Goal: Transaction & Acquisition: Purchase product/service

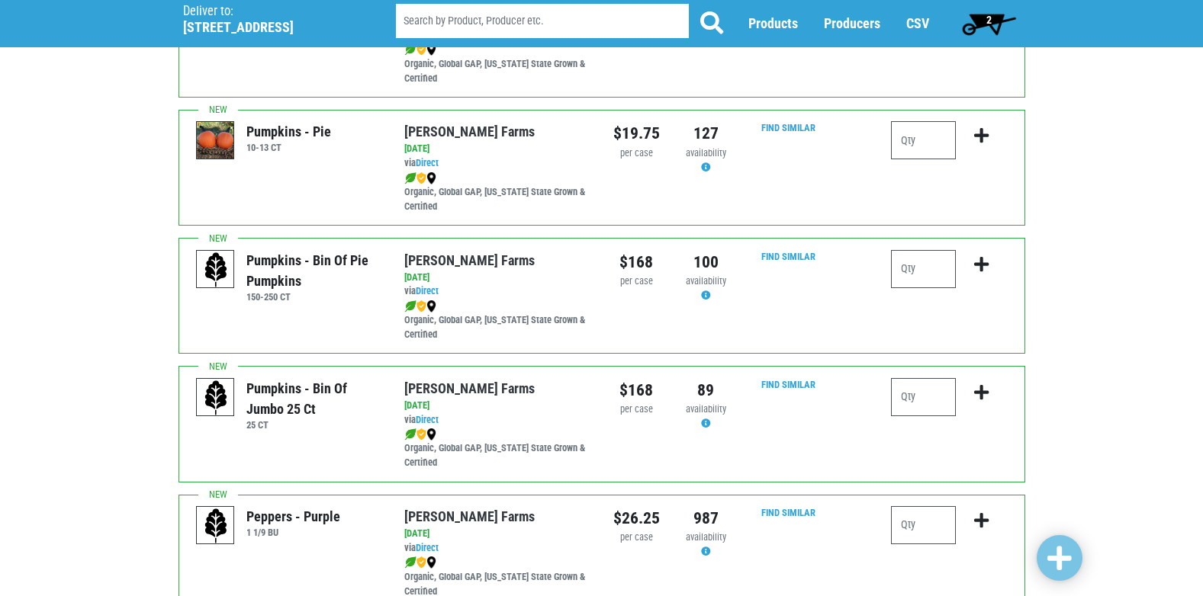
scroll to position [1830, 0]
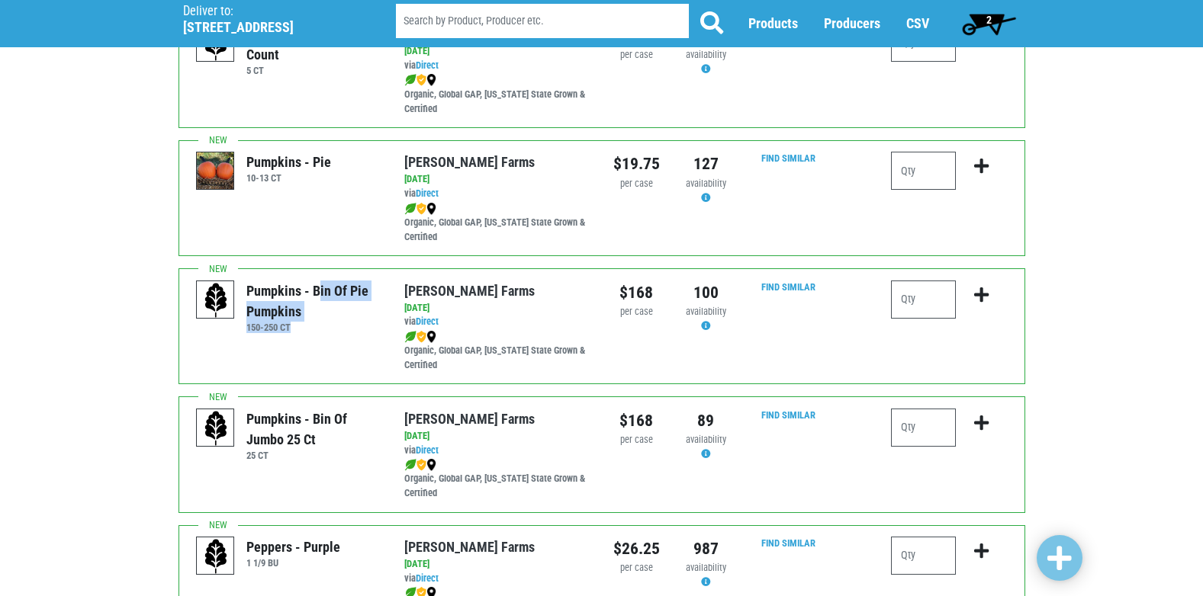
drag, startPoint x: 293, startPoint y: 328, endPoint x: 250, endPoint y: 290, distance: 57.3
click at [250, 290] on div "Pumpkins - Bin of Pie Pumpkins 150-250 CT" at bounding box center [310, 307] width 141 height 53
drag, startPoint x: 250, startPoint y: 290, endPoint x: 240, endPoint y: 295, distance: 11.3
click at [246, 294] on div "Pumpkins - Bin of Pie Pumpkins" at bounding box center [313, 301] width 135 height 41
drag, startPoint x: 246, startPoint y: 285, endPoint x: 308, endPoint y: 325, distance: 74.0
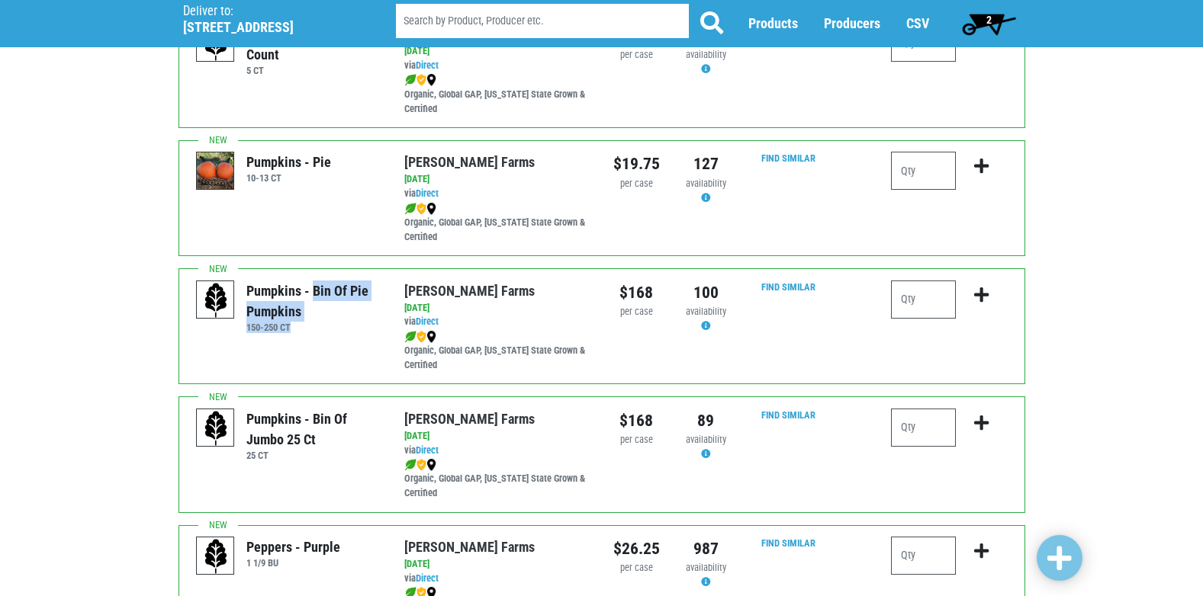
click at [308, 325] on div "Pumpkins - Bin of Pie Pumpkins 150-250 CT" at bounding box center [310, 307] width 141 height 53
click at [308, 327] on h6 "150-250 CT" at bounding box center [313, 327] width 135 height 11
click at [286, 313] on div "Pumpkins - Bin of Pie Pumpkins" at bounding box center [313, 301] width 135 height 41
click at [884, 169] on div at bounding box center [948, 198] width 139 height 92
click at [917, 175] on input "number" at bounding box center [923, 171] width 65 height 38
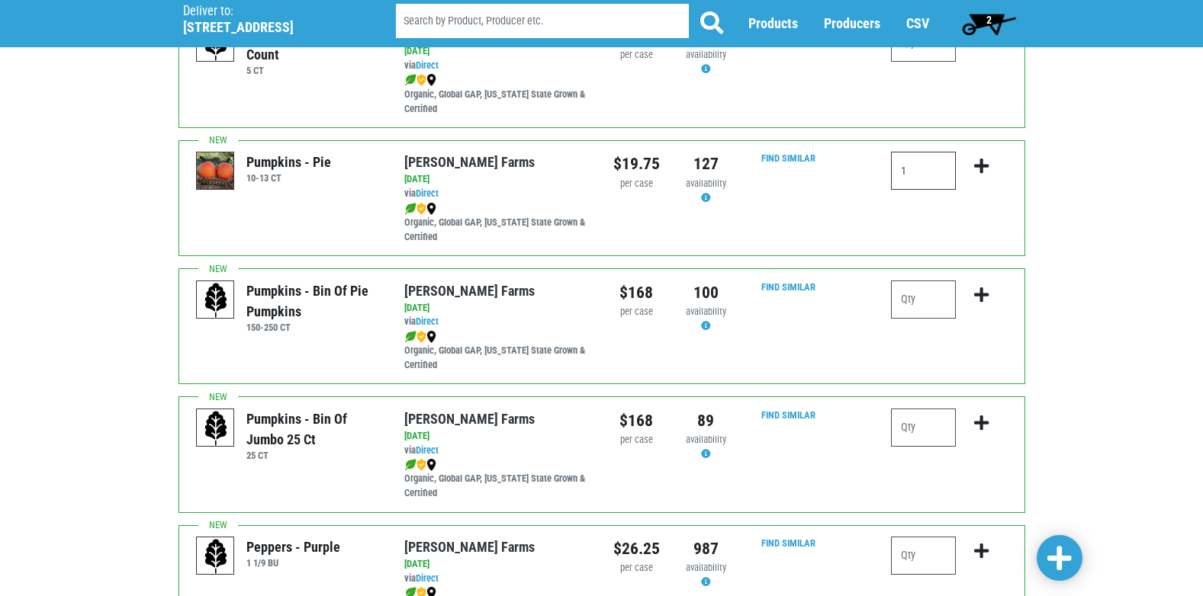
type input "1"
click at [988, 166] on icon "submit" at bounding box center [981, 166] width 14 height 17
click at [983, 170] on icon "submit" at bounding box center [981, 166] width 14 height 17
click at [704, 168] on div "127" at bounding box center [706, 164] width 47 height 24
drag, startPoint x: 704, startPoint y: 168, endPoint x: 692, endPoint y: 171, distance: 11.8
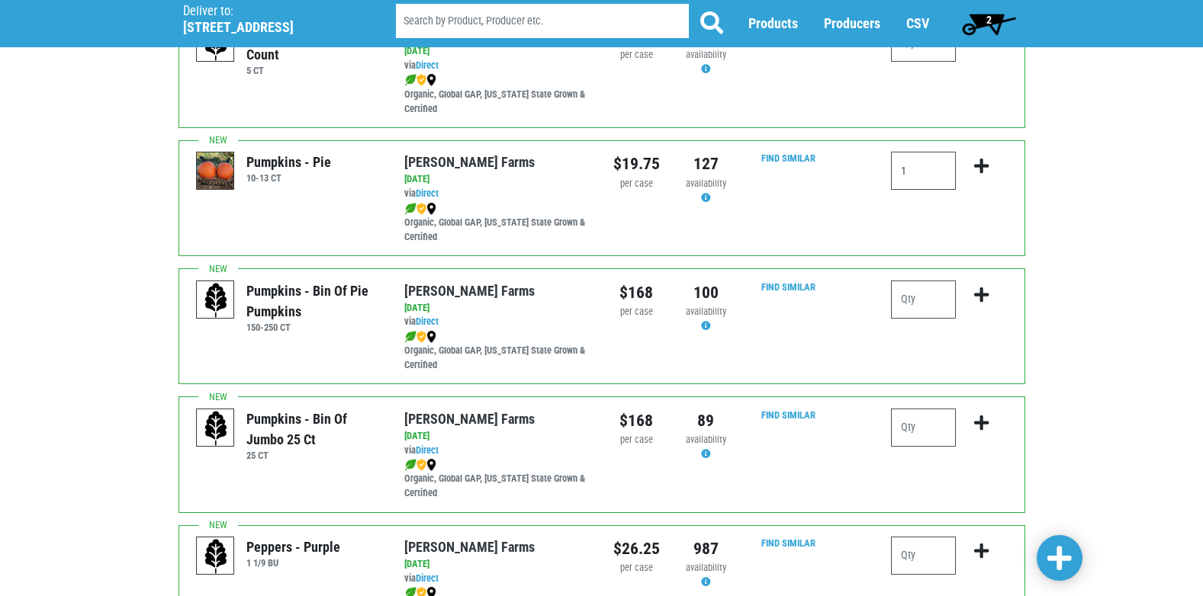
click at [692, 171] on div "127" at bounding box center [706, 164] width 47 height 24
click at [989, 168] on button "submit" at bounding box center [981, 176] width 36 height 48
click at [985, 166] on icon "submit" at bounding box center [981, 166] width 14 height 17
click at [983, 165] on icon "submit" at bounding box center [981, 166] width 14 height 17
click at [934, 189] on input "1" at bounding box center [923, 171] width 65 height 38
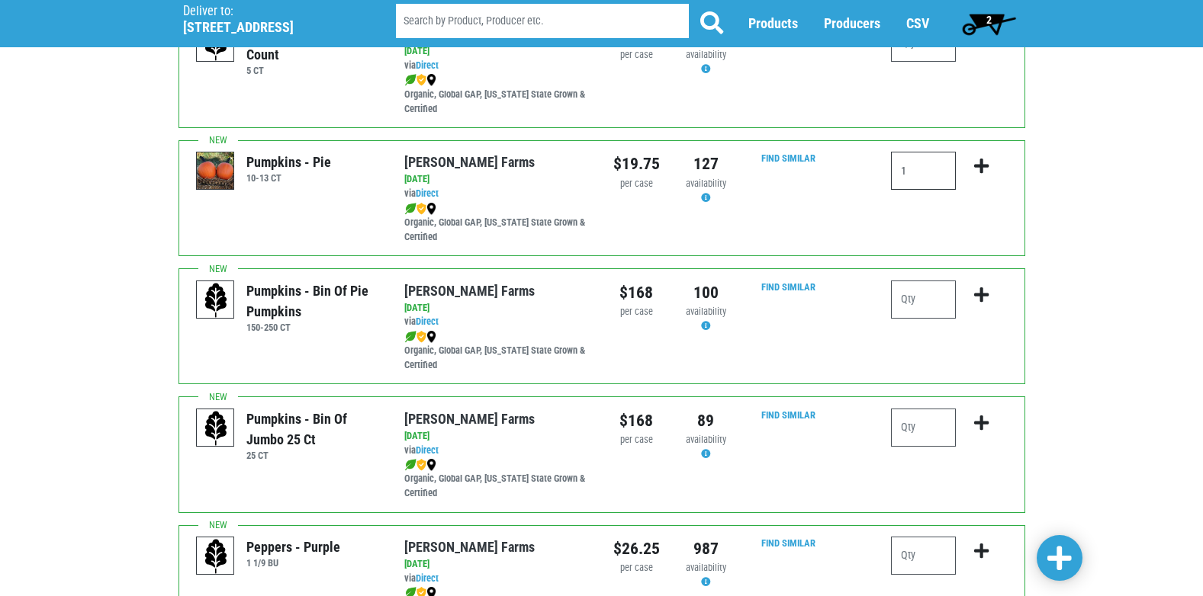
click at [933, 184] on input "1" at bounding box center [923, 171] width 65 height 38
drag, startPoint x: 933, startPoint y: 182, endPoint x: 935, endPoint y: 172, distance: 9.3
click at [934, 177] on input "1" at bounding box center [923, 171] width 65 height 38
click at [935, 172] on input "1" at bounding box center [923, 171] width 65 height 38
click at [936, 174] on input "1" at bounding box center [923, 171] width 65 height 38
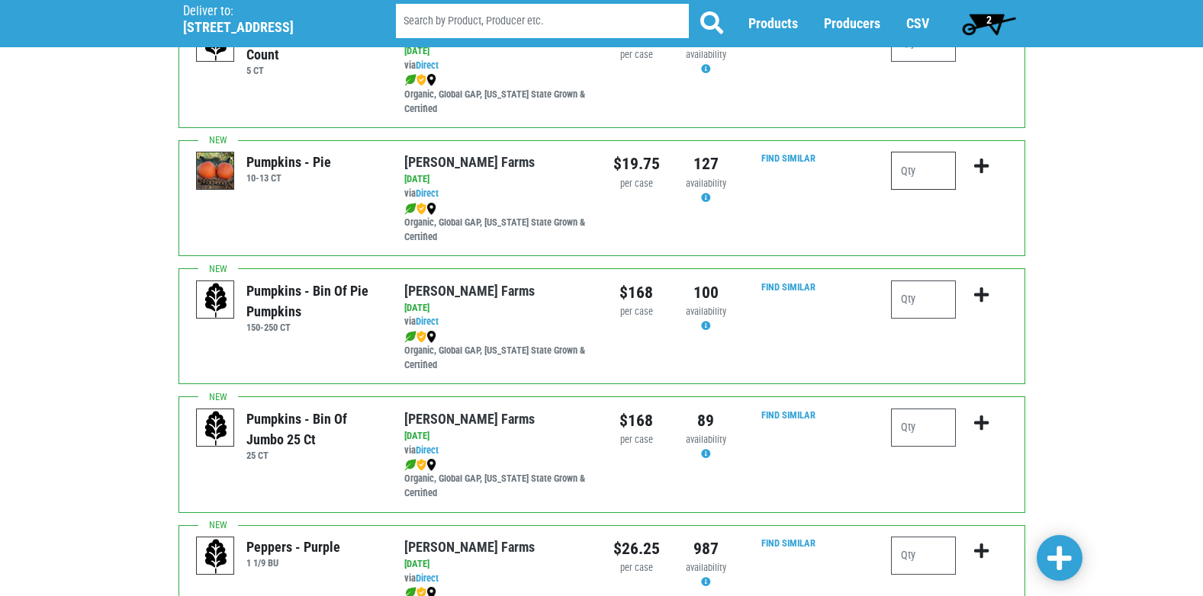
type input "1"
click at [988, 165] on icon "submit" at bounding box center [981, 166] width 14 height 17
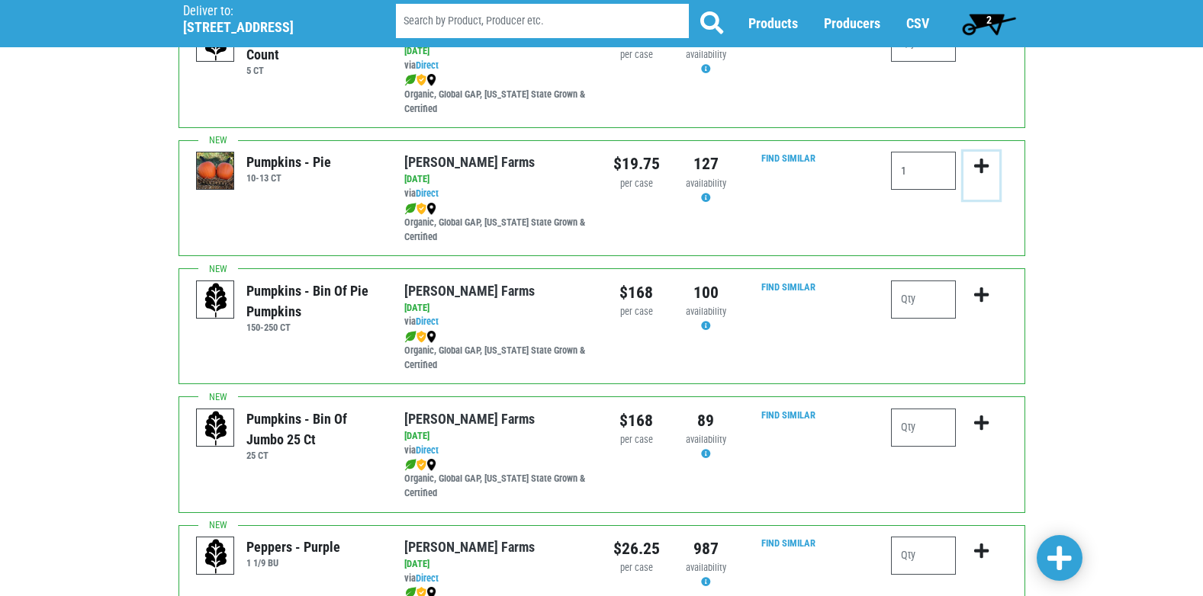
click at [985, 164] on icon "submit" at bounding box center [981, 166] width 14 height 17
click at [985, 12] on span "2" at bounding box center [989, 23] width 68 height 31
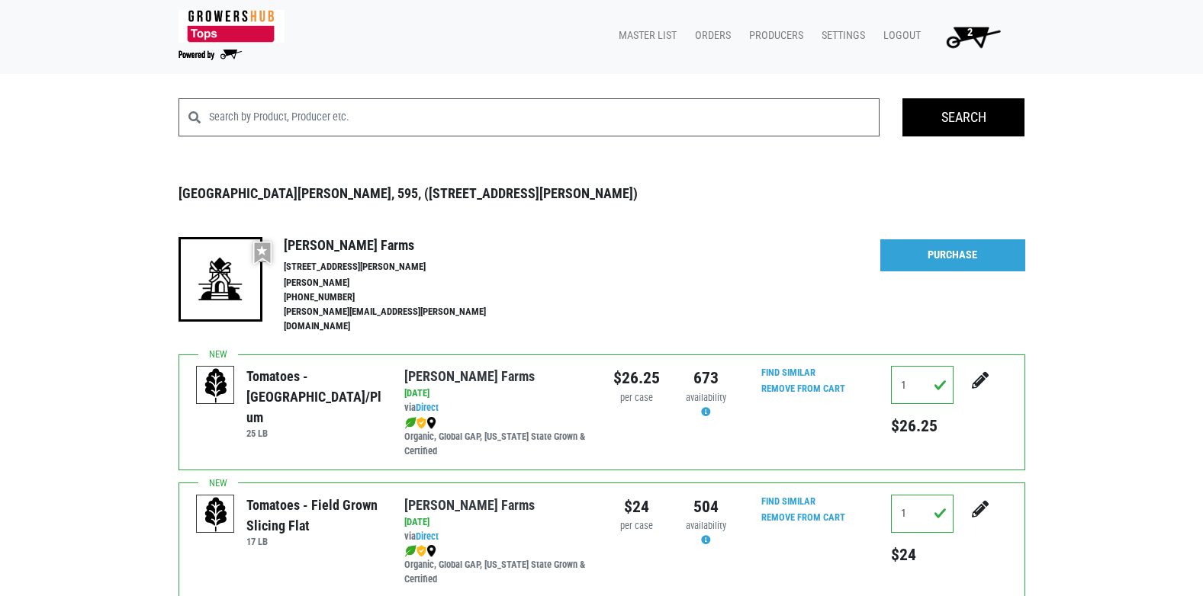
click at [236, 29] on img at bounding box center [231, 26] width 106 height 33
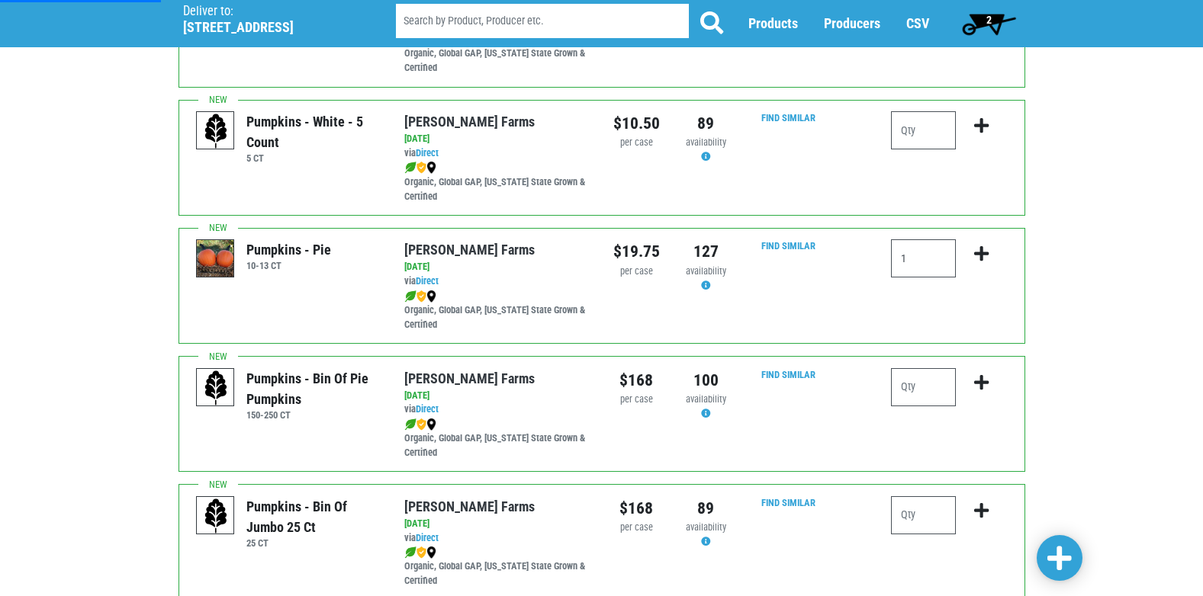
scroll to position [1754, 0]
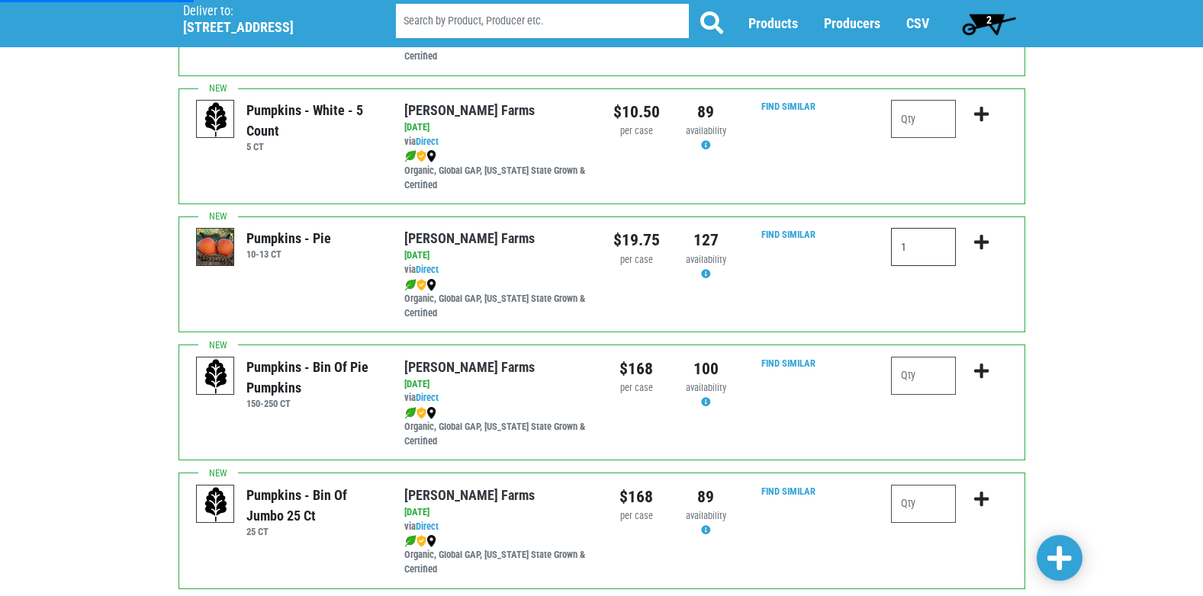
click at [907, 255] on input "1" at bounding box center [923, 247] width 65 height 38
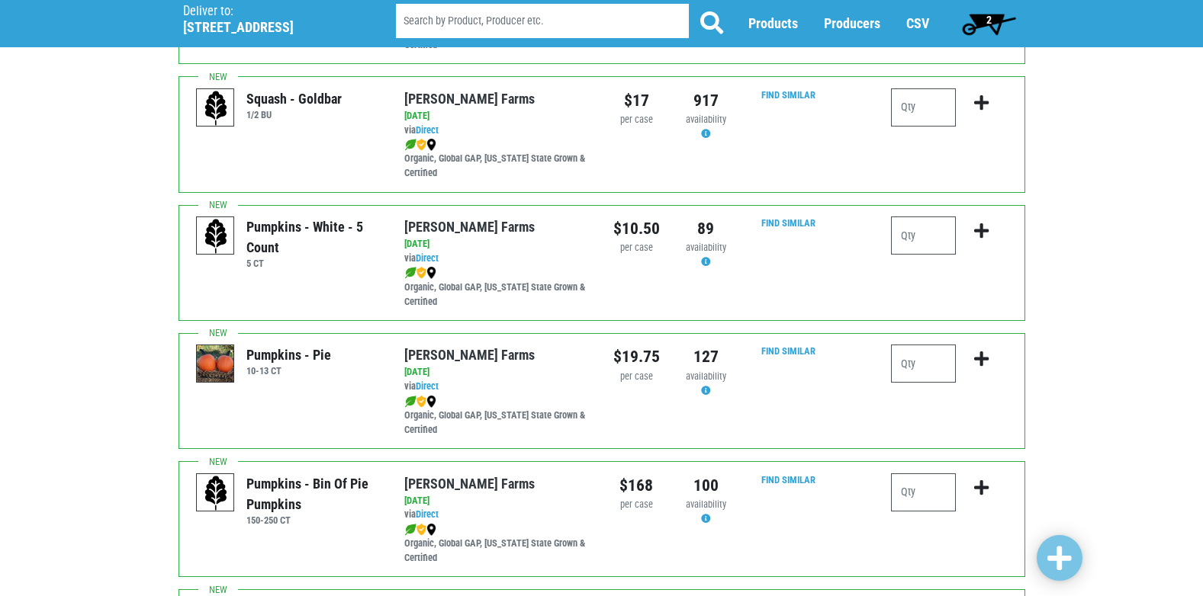
scroll to position [1678, 0]
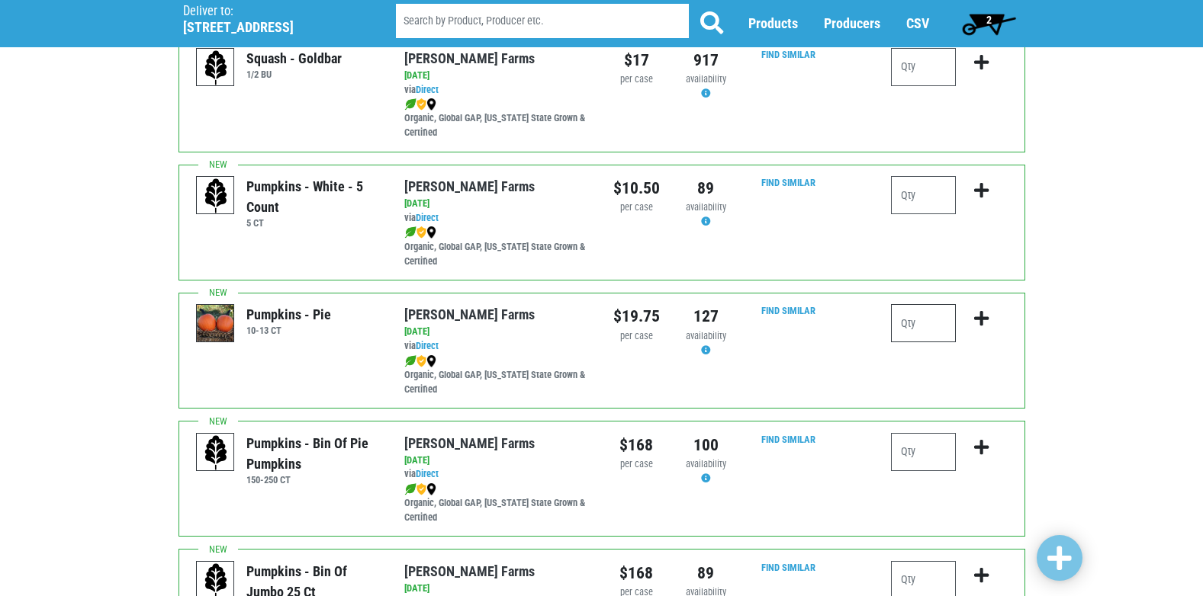
click at [916, 320] on input "number" at bounding box center [923, 323] width 65 height 38
type input "1"
click at [985, 305] on button "submit" at bounding box center [981, 328] width 36 height 48
click at [978, 320] on icon "submit" at bounding box center [981, 318] width 14 height 17
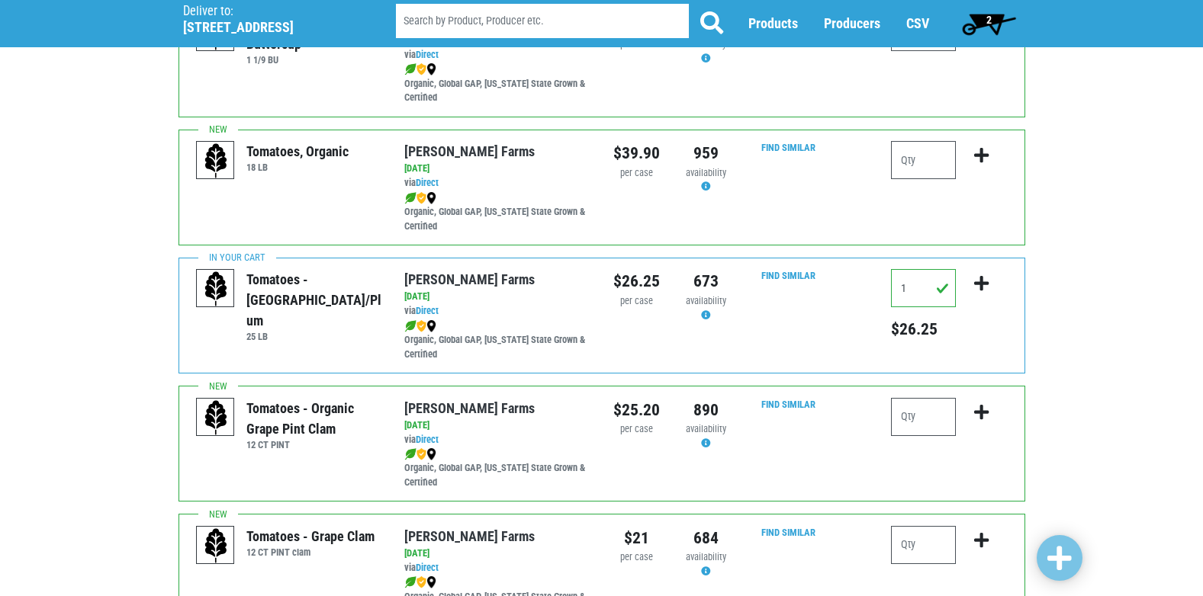
scroll to position [763, 0]
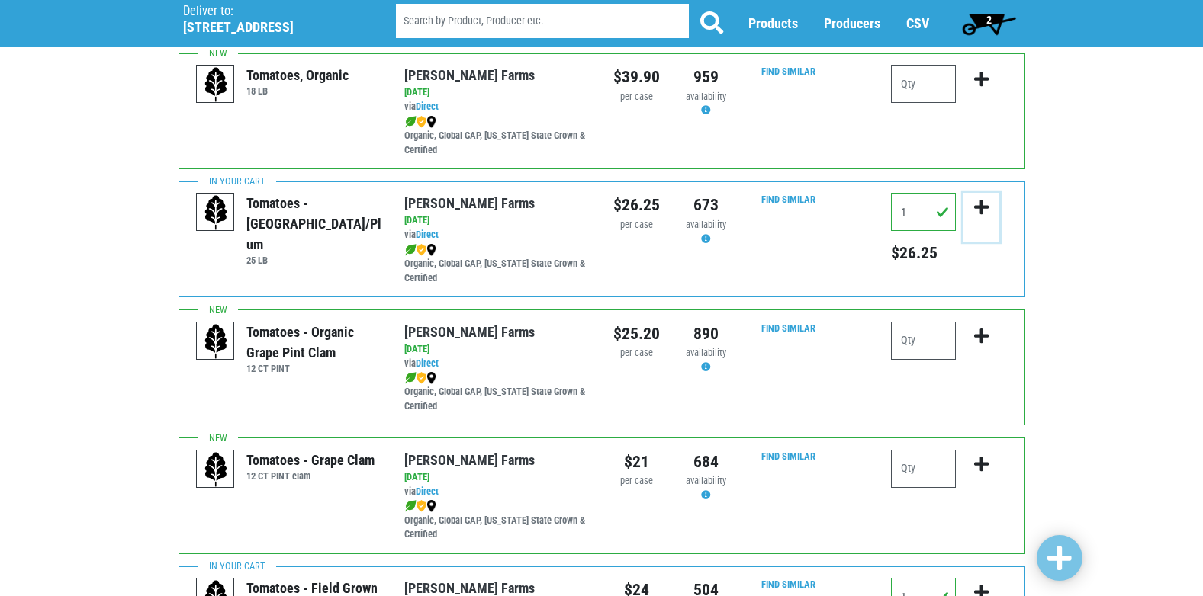
click at [986, 203] on icon "submit" at bounding box center [981, 207] width 14 height 17
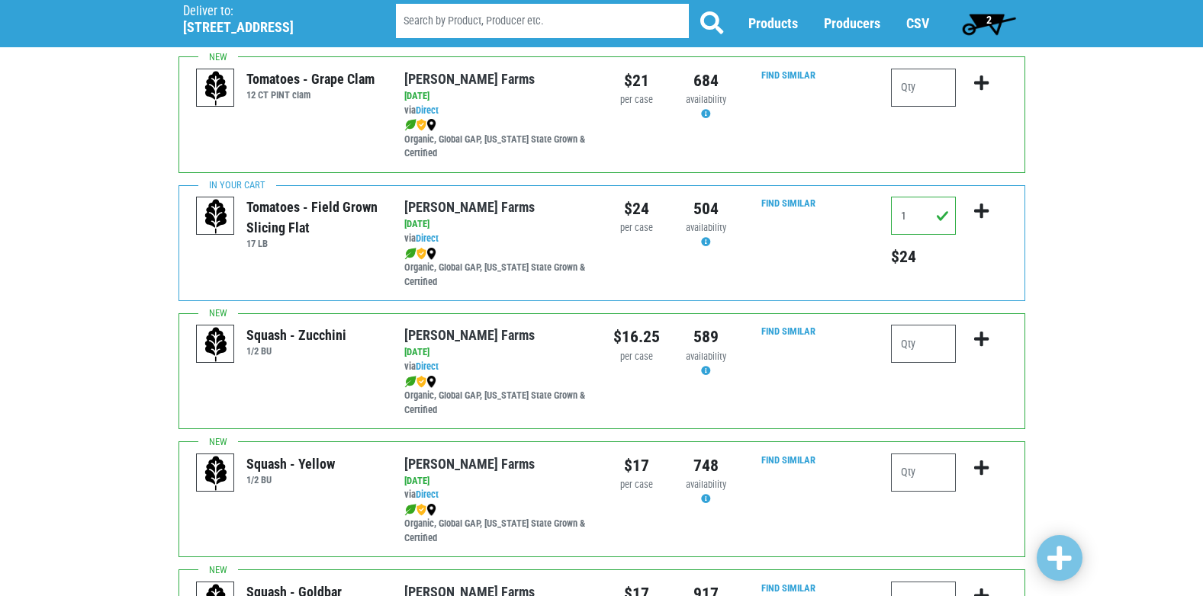
scroll to position [1296, 0]
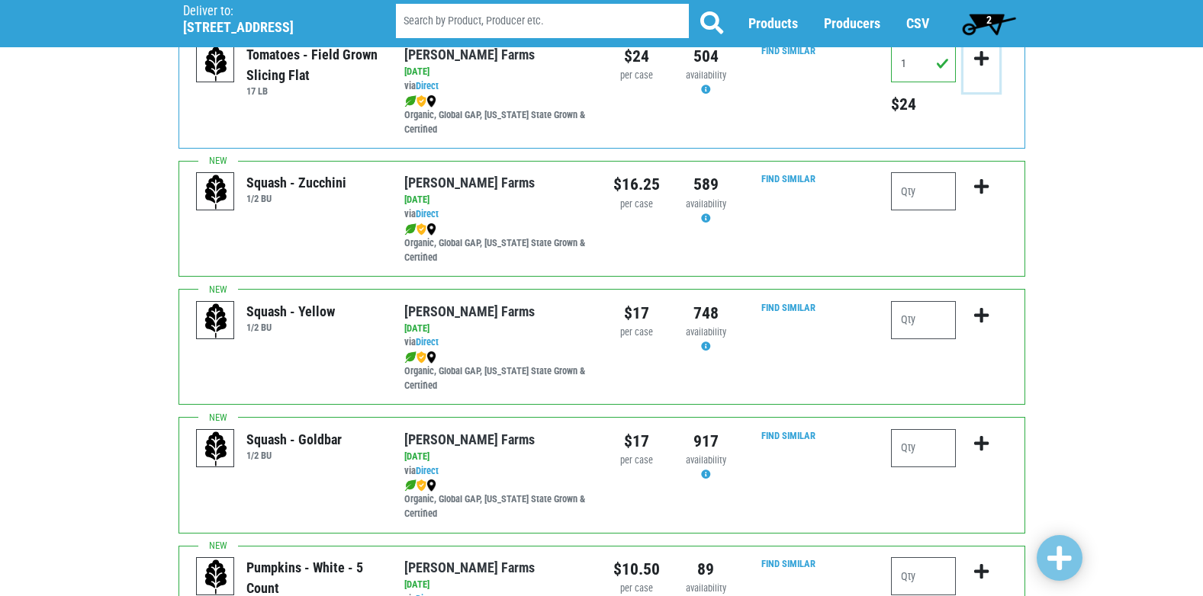
click at [969, 56] on button "submit" at bounding box center [981, 68] width 36 height 48
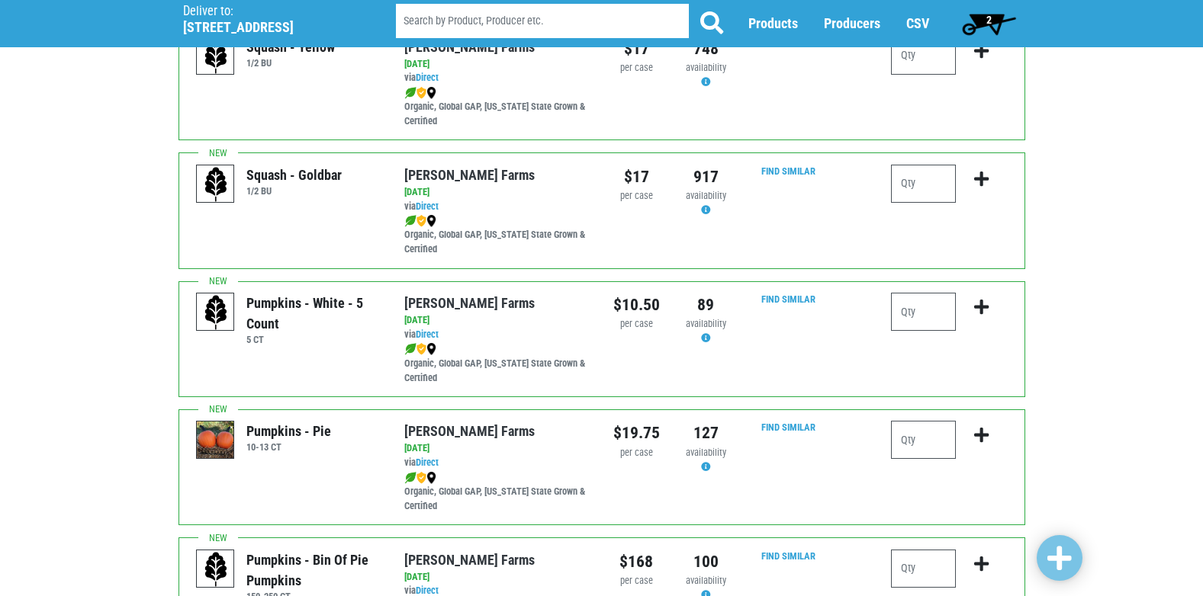
scroll to position [1602, 0]
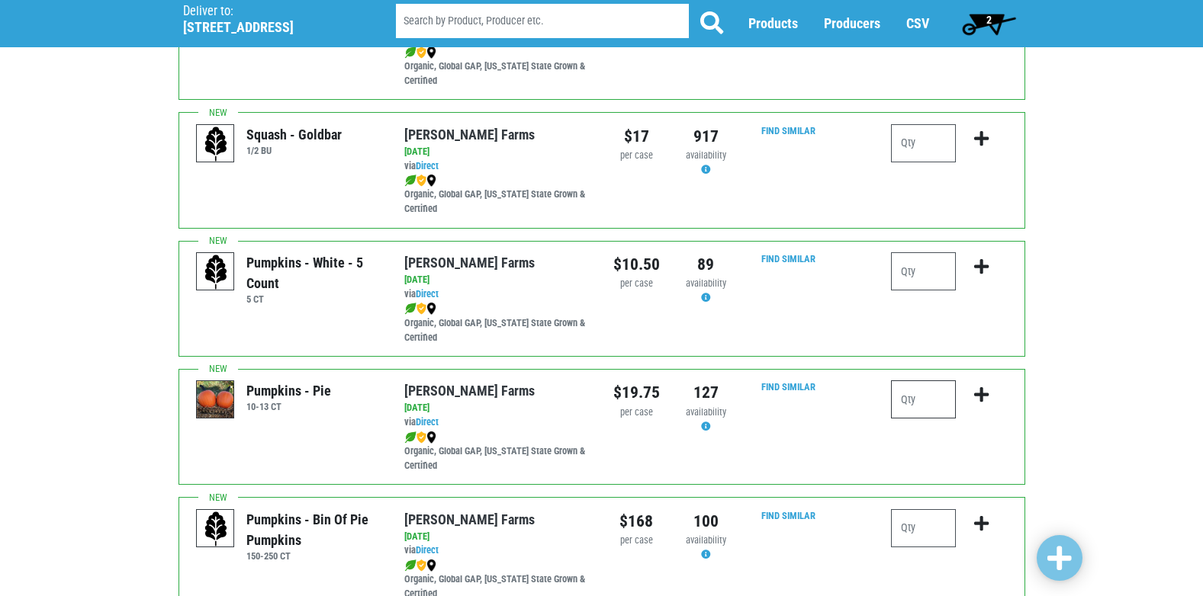
click at [946, 387] on input "number" at bounding box center [923, 400] width 65 height 38
type input "1"
click at [983, 394] on icon "submit" at bounding box center [981, 395] width 14 height 17
click at [985, 396] on icon "submit" at bounding box center [981, 395] width 14 height 17
click at [985, 397] on icon "submit" at bounding box center [981, 395] width 14 height 17
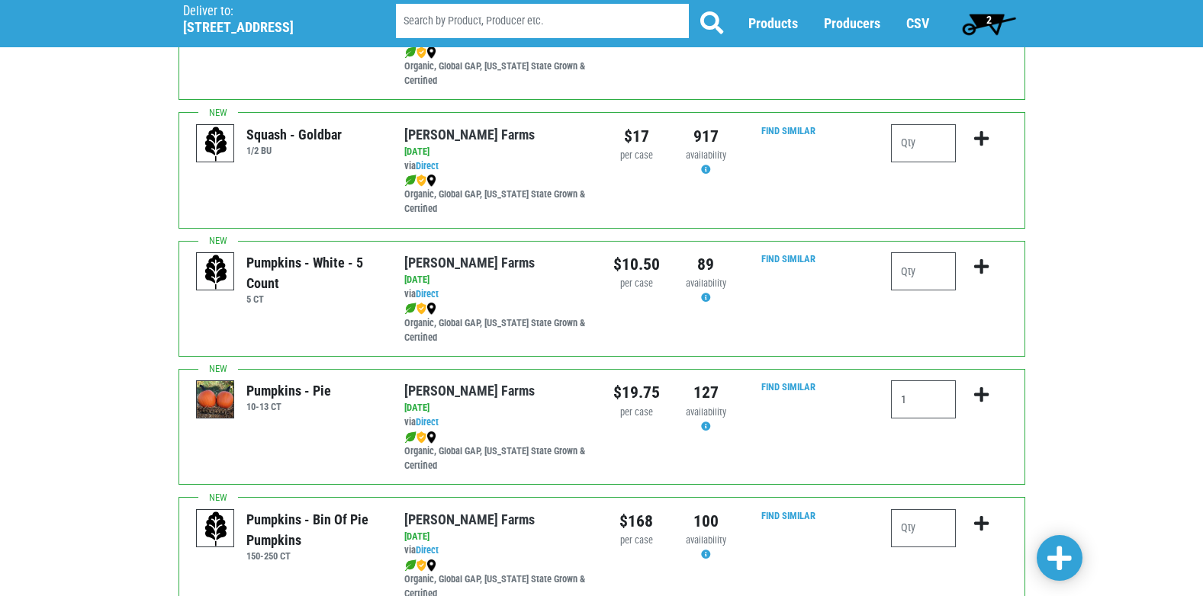
drag, startPoint x: 523, startPoint y: 399, endPoint x: 520, endPoint y: 388, distance: 11.1
click at [523, 394] on div "Reeves Farms" at bounding box center [496, 391] width 185 height 21
click at [988, 398] on icon "submit" at bounding box center [981, 395] width 14 height 17
click at [986, 397] on icon "submit" at bounding box center [981, 395] width 14 height 17
click at [985, 397] on icon "submit" at bounding box center [981, 395] width 14 height 17
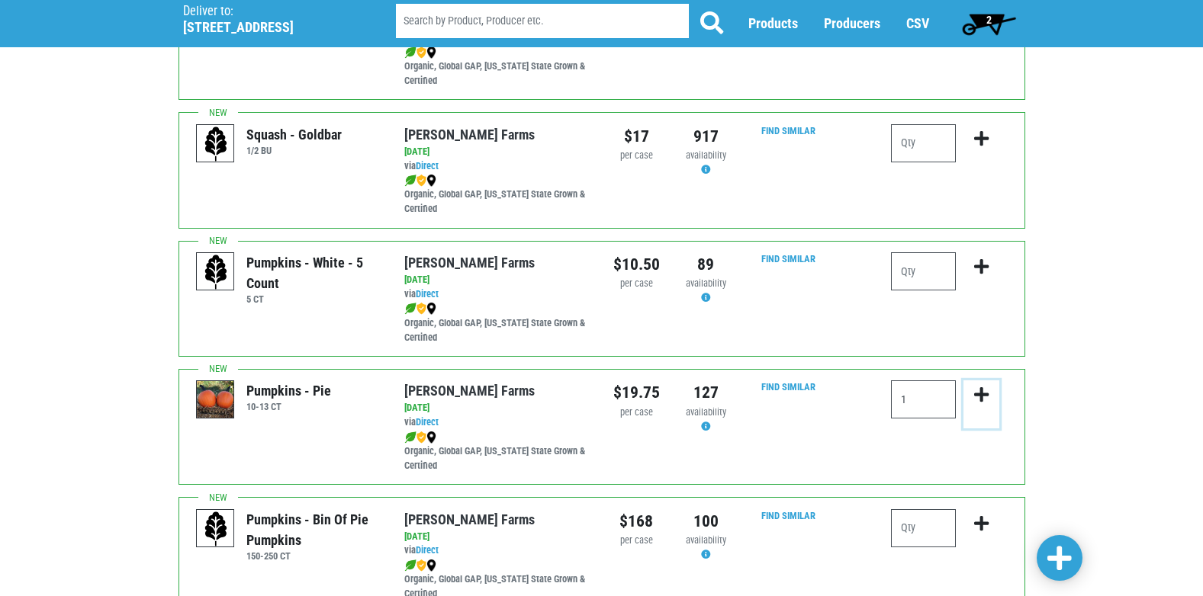
click at [985, 397] on icon "submit" at bounding box center [981, 395] width 14 height 17
drag, startPoint x: 985, startPoint y: 397, endPoint x: 985, endPoint y: 387, distance: 9.2
click at [985, 393] on icon "submit" at bounding box center [981, 395] width 14 height 17
click at [596, 413] on div "Reeves Farms 2025-09-04 via Direct Organic, Global GAP, New York State Grown & …" at bounding box center [497, 427] width 208 height 92
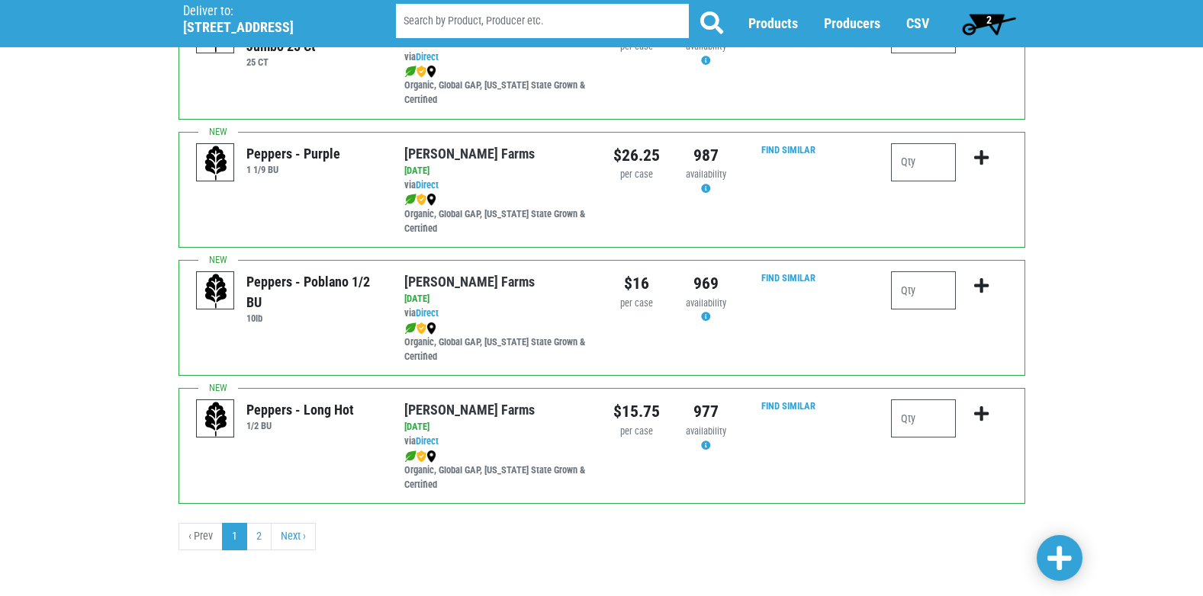
scroll to position [2228, 0]
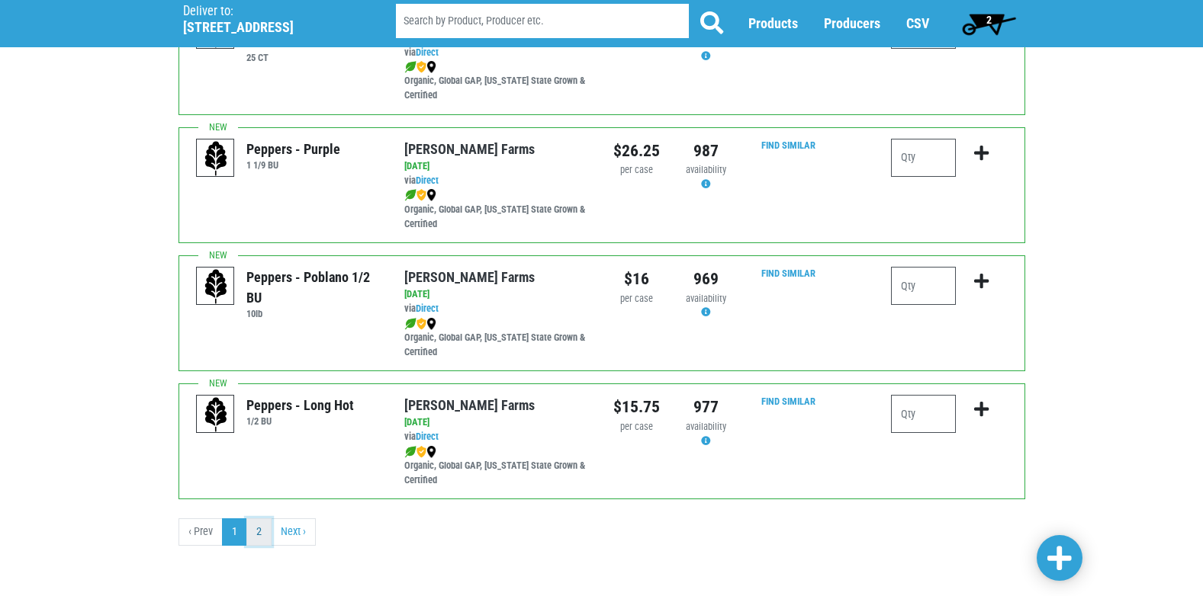
click at [249, 538] on link "2" at bounding box center [258, 532] width 25 height 27
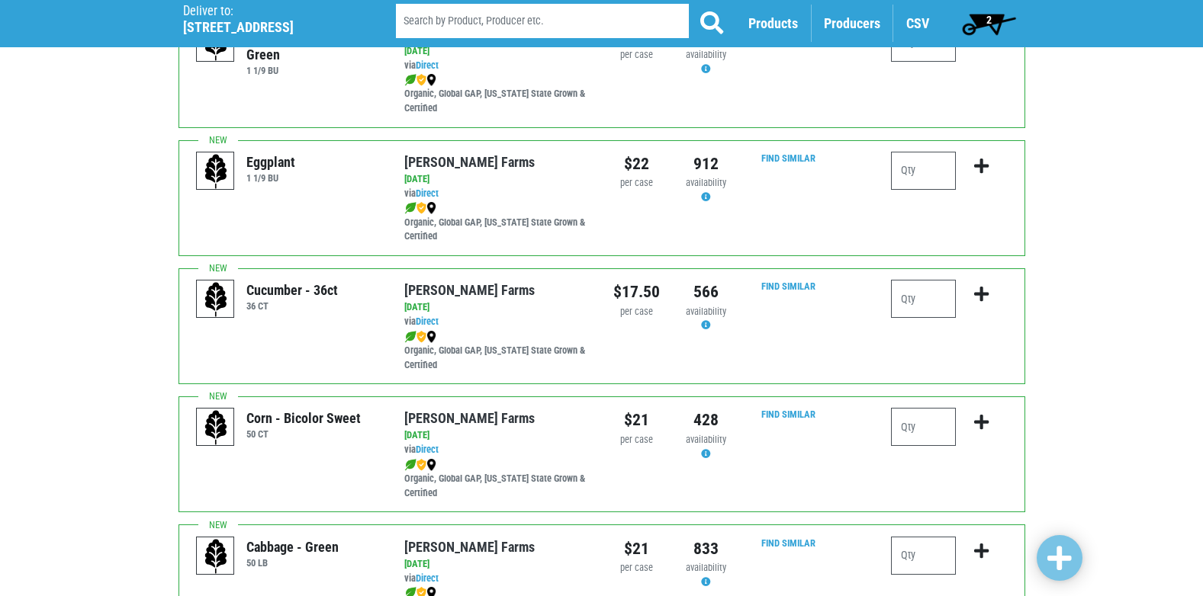
scroll to position [384, 0]
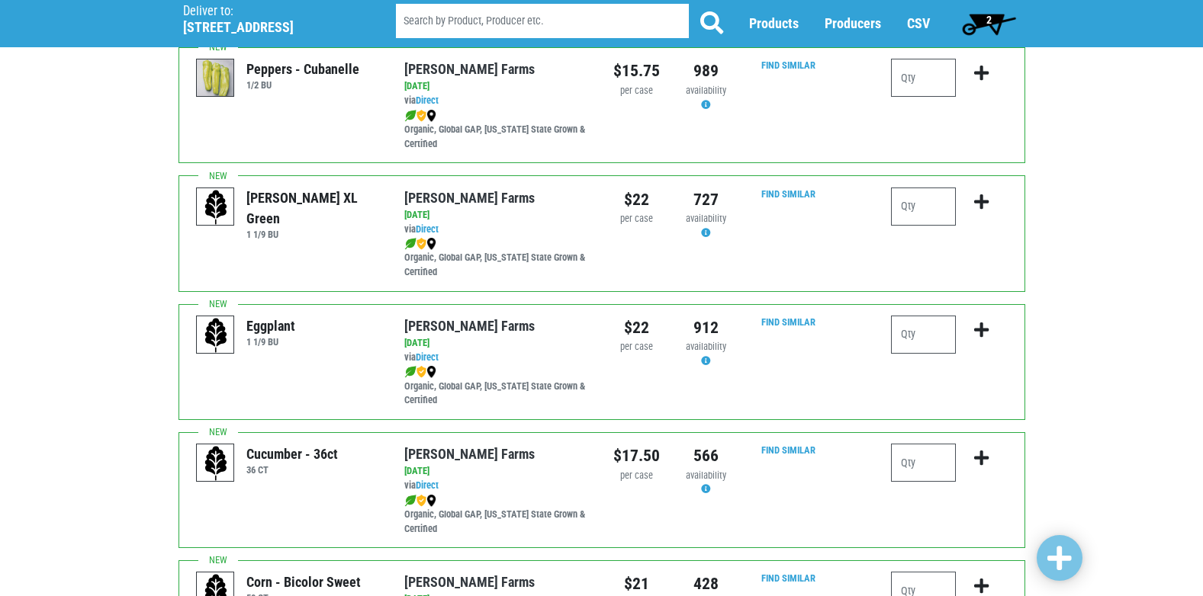
click at [986, 21] on span "2" at bounding box center [988, 20] width 5 height 12
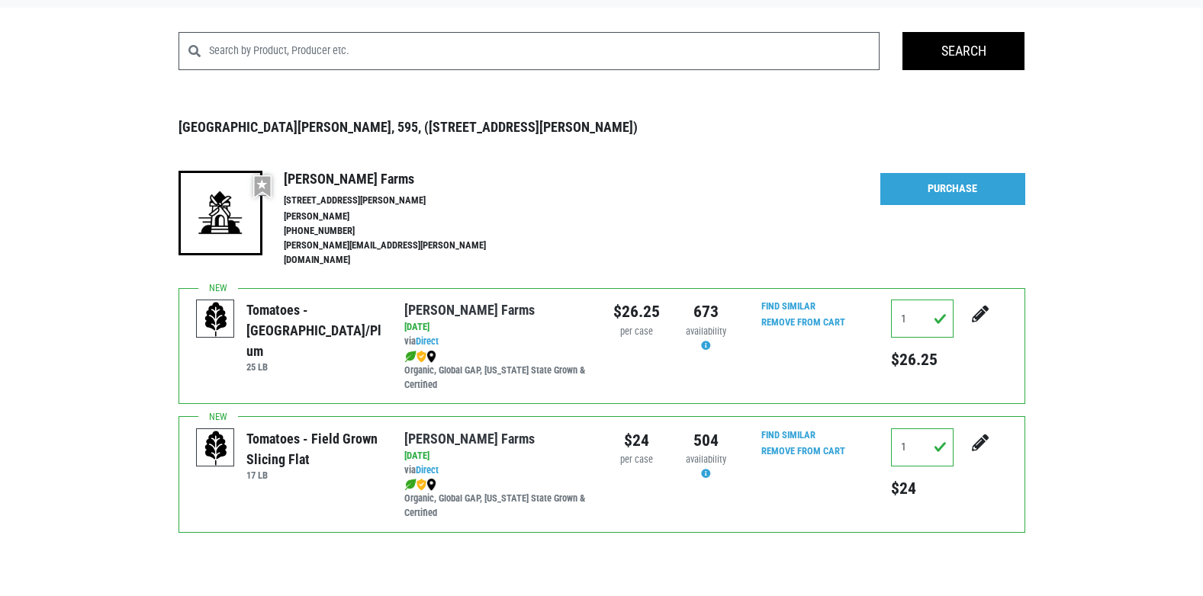
scroll to position [124, 0]
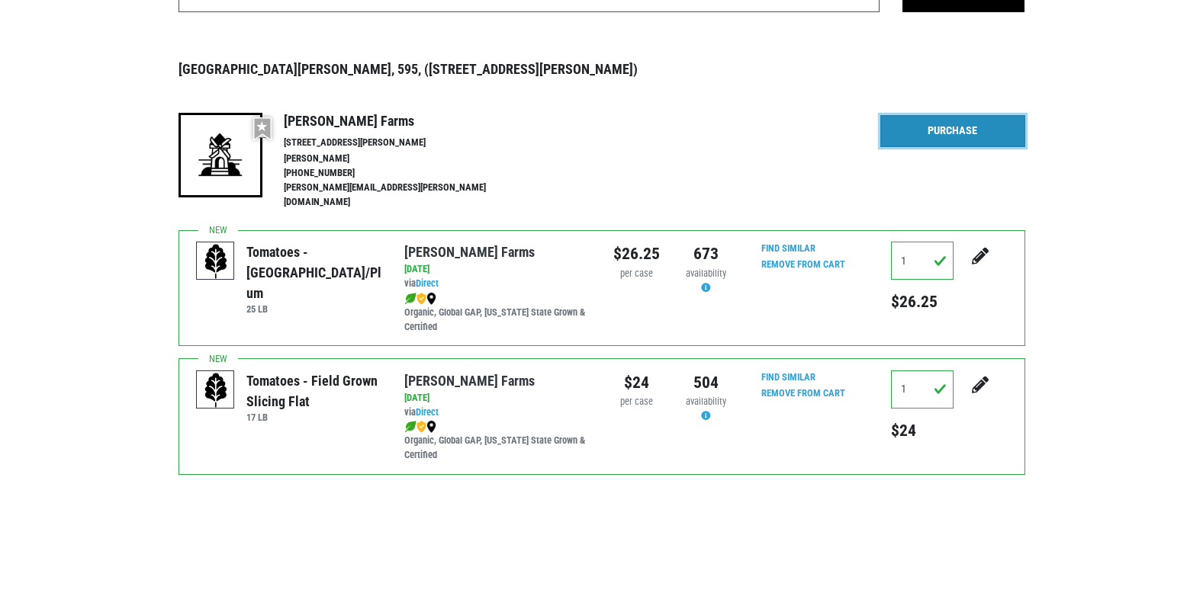
click at [923, 136] on link "Purchase" at bounding box center [952, 131] width 145 height 32
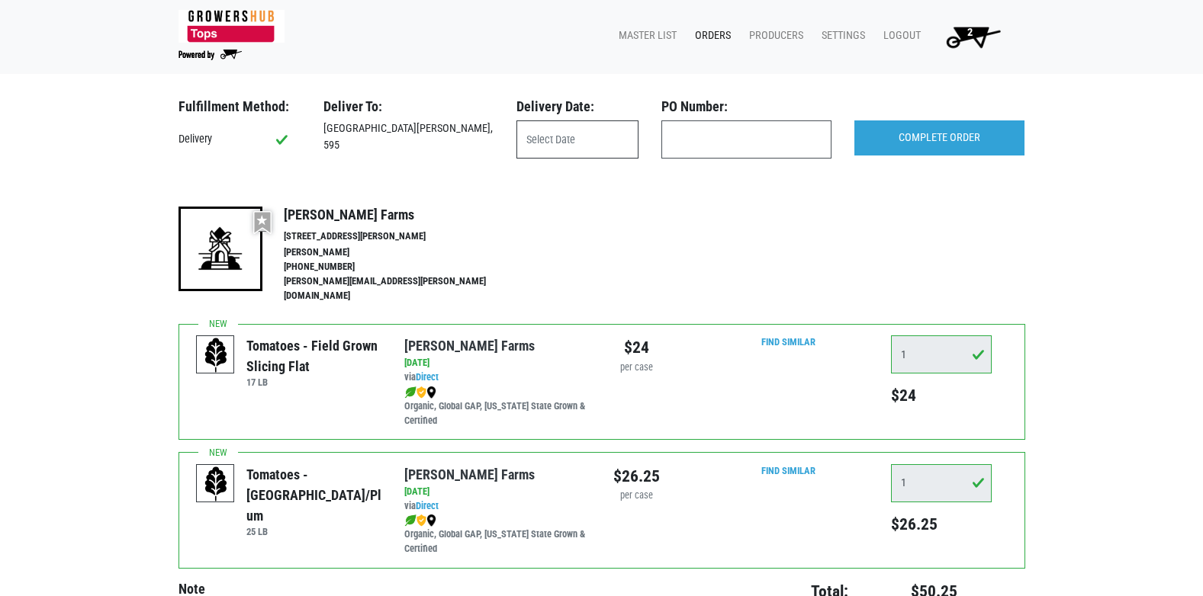
click at [582, 133] on input "text" at bounding box center [577, 139] width 122 height 38
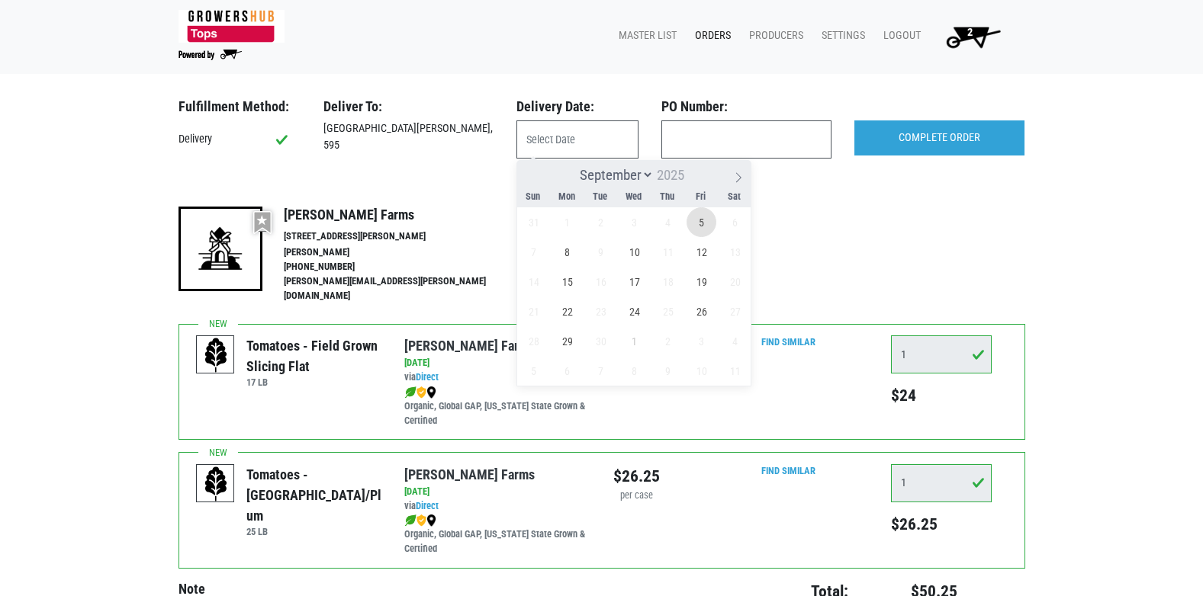
click at [702, 218] on span "5" at bounding box center [701, 222] width 30 height 30
type input "2025-09-05"
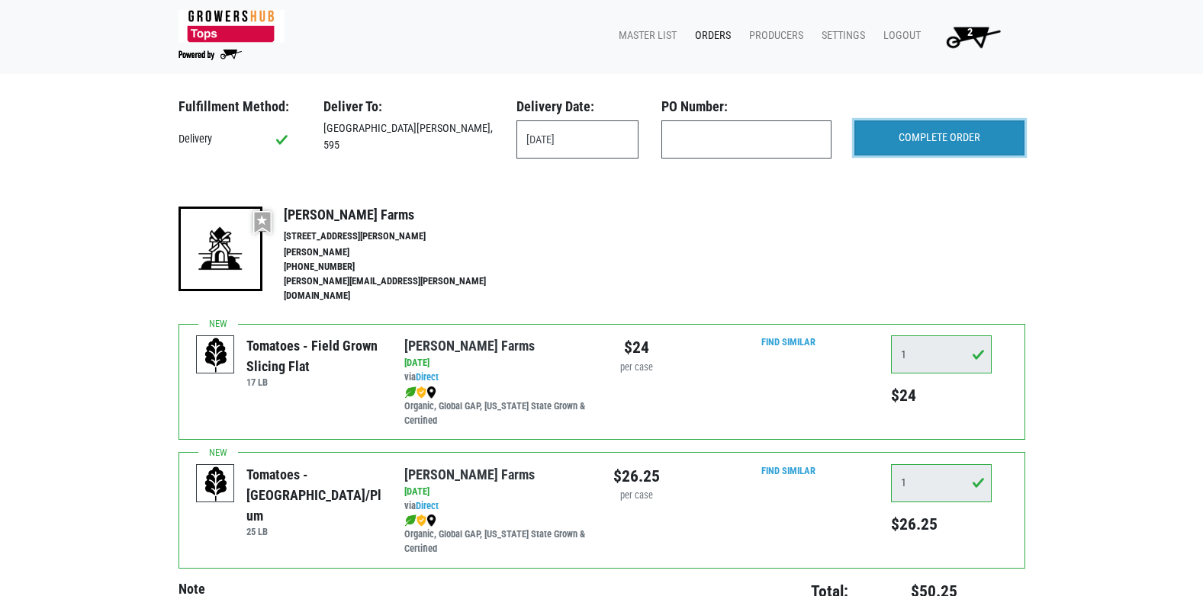
click at [925, 149] on input "COMPLETE ORDER" at bounding box center [939, 137] width 170 height 35
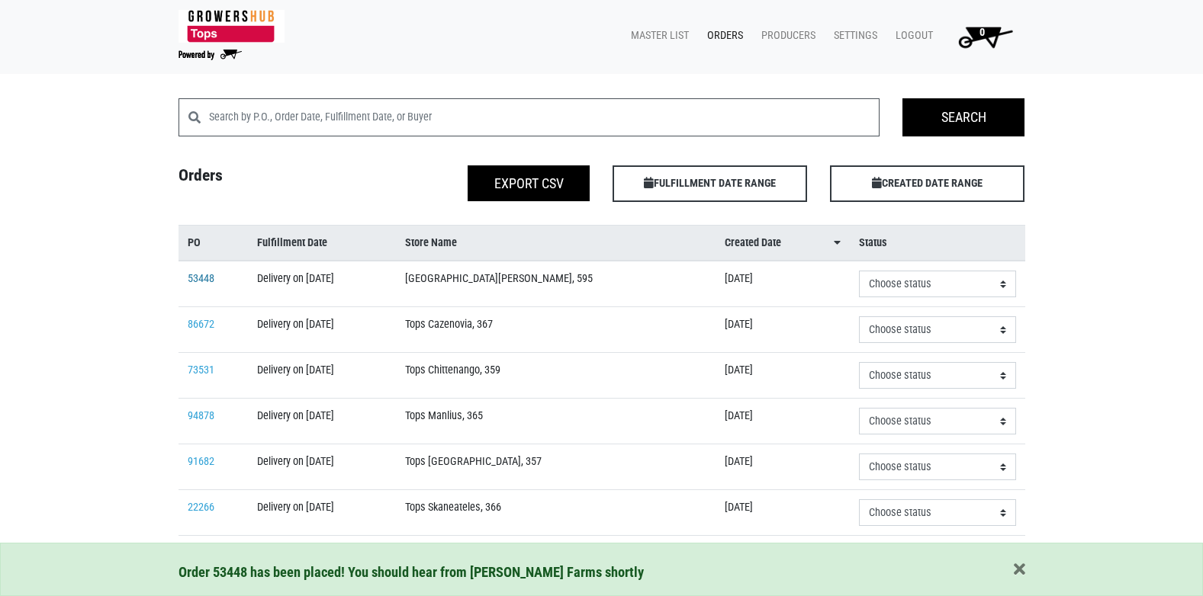
click at [201, 278] on link "53448" at bounding box center [201, 278] width 27 height 13
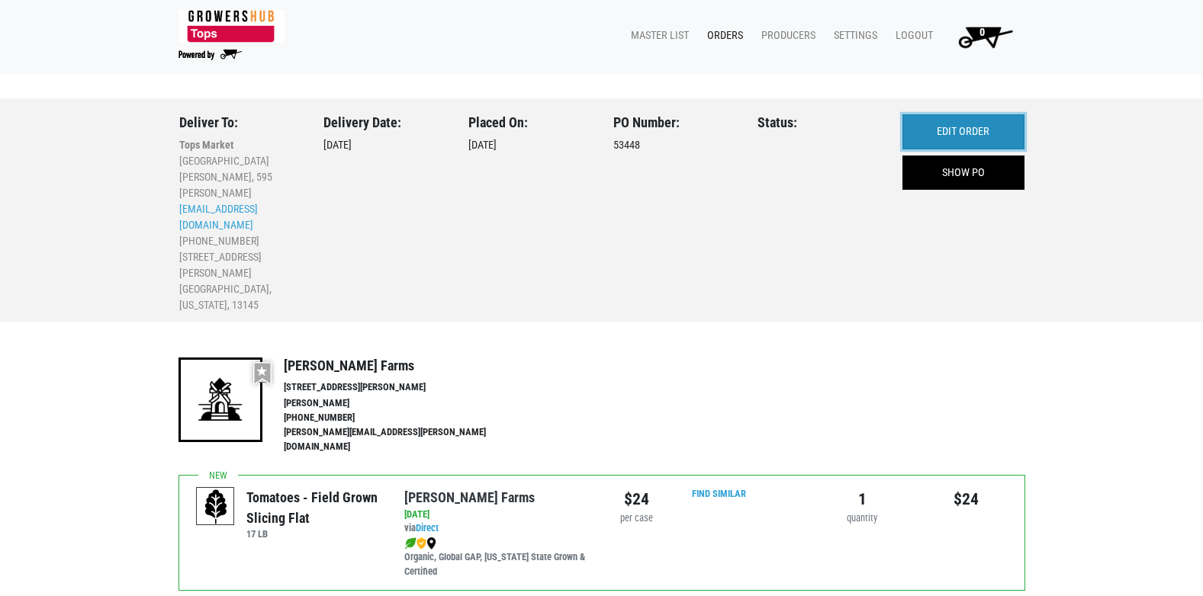
click at [982, 120] on link "EDIT ORDER" at bounding box center [963, 131] width 122 height 35
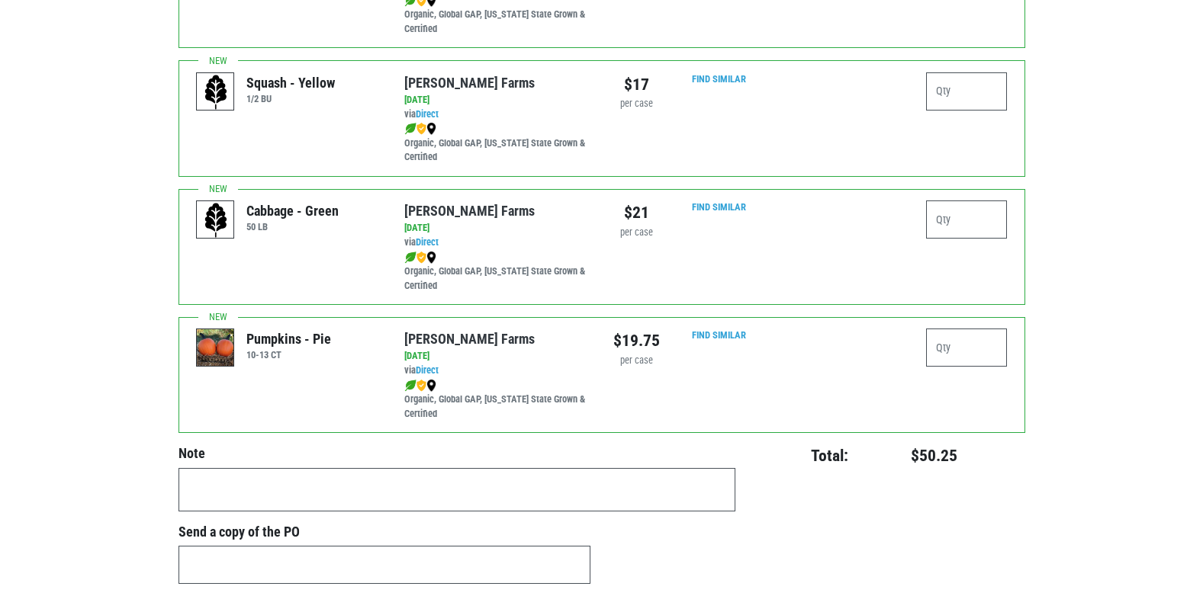
scroll to position [3584, 0]
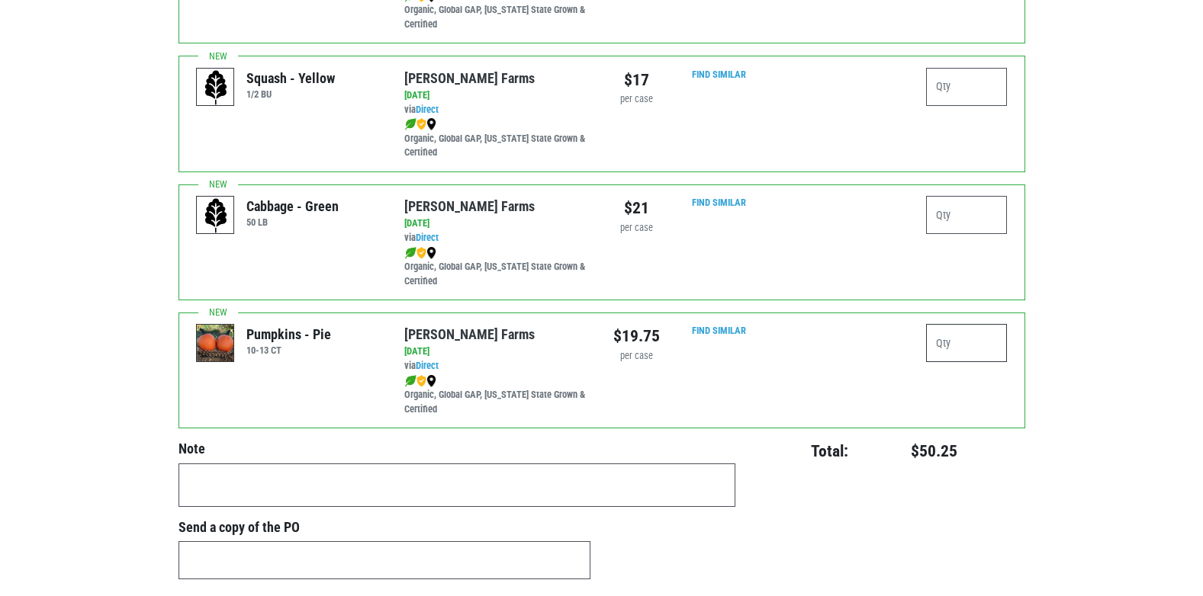
click at [959, 324] on input "number" at bounding box center [967, 343] width 82 height 38
type input "1"
drag, startPoint x: 1039, startPoint y: 528, endPoint x: 945, endPoint y: 536, distance: 94.9
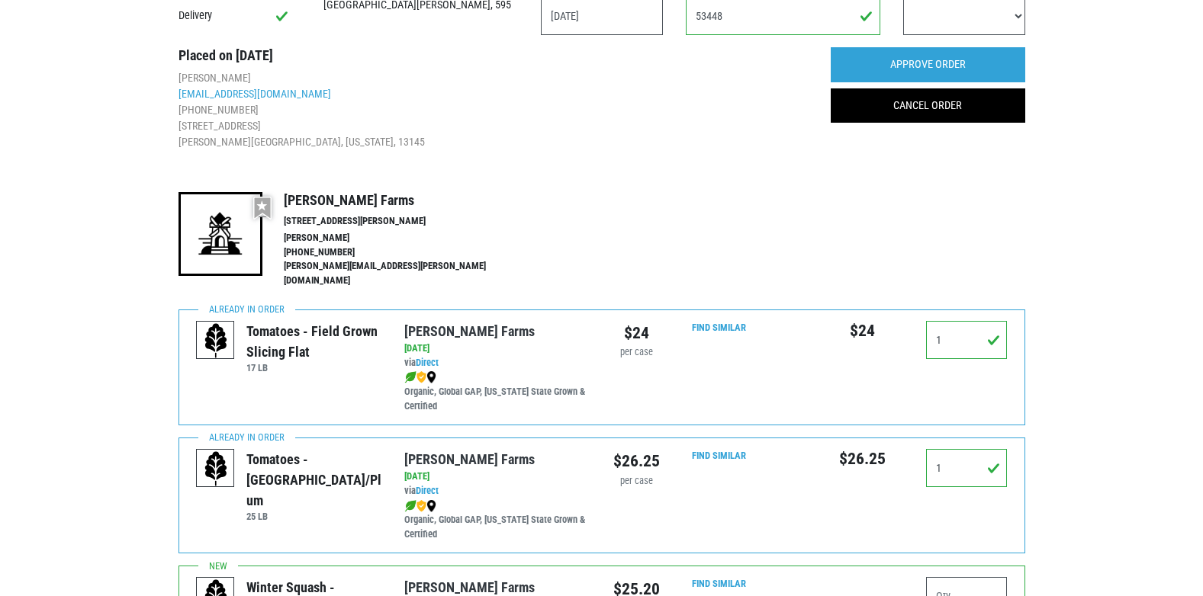
scroll to position [0, 0]
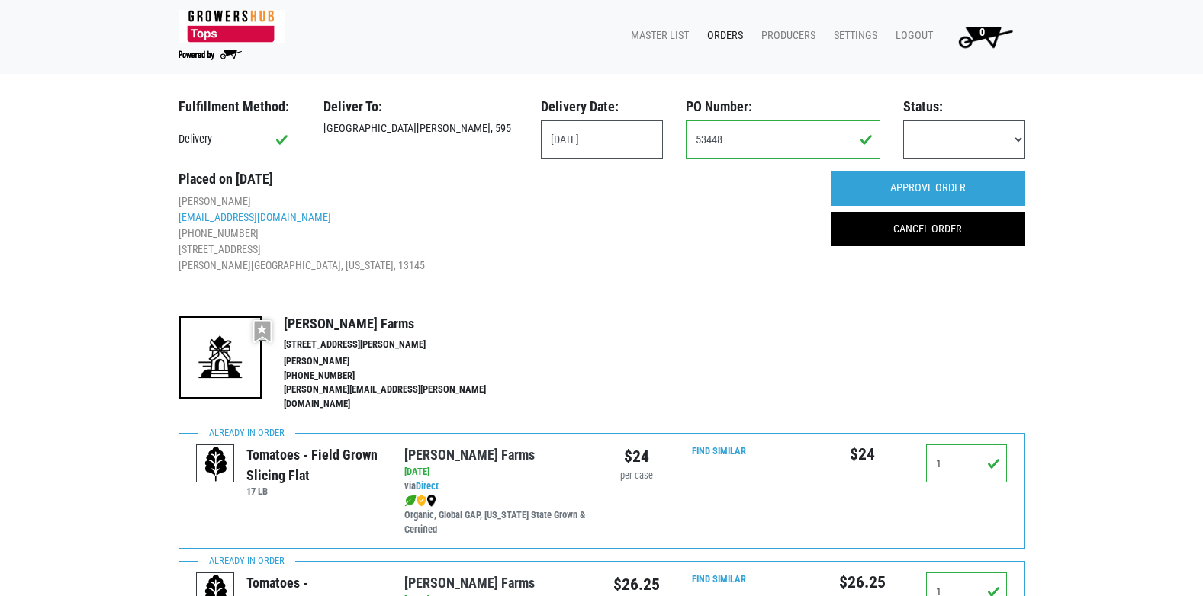
click at [698, 300] on div "Fulfillment Method: Delivery Deliver To: Tops Sandy Creek, 595 Delivery Date: 2…" at bounding box center [601, 265] width 847 height 335
click at [699, 300] on div "Fulfillment Method: Delivery Deliver To: Tops Sandy Creek, 595 Delivery Date: 2…" at bounding box center [601, 265] width 847 height 335
click at [705, 302] on div "Fulfillment Method: Delivery Deliver To: Tops Sandy Creek, 595 Delivery Date: 2…" at bounding box center [601, 265] width 847 height 335
click at [925, 190] on input "APPROVE ORDER" at bounding box center [927, 188] width 194 height 35
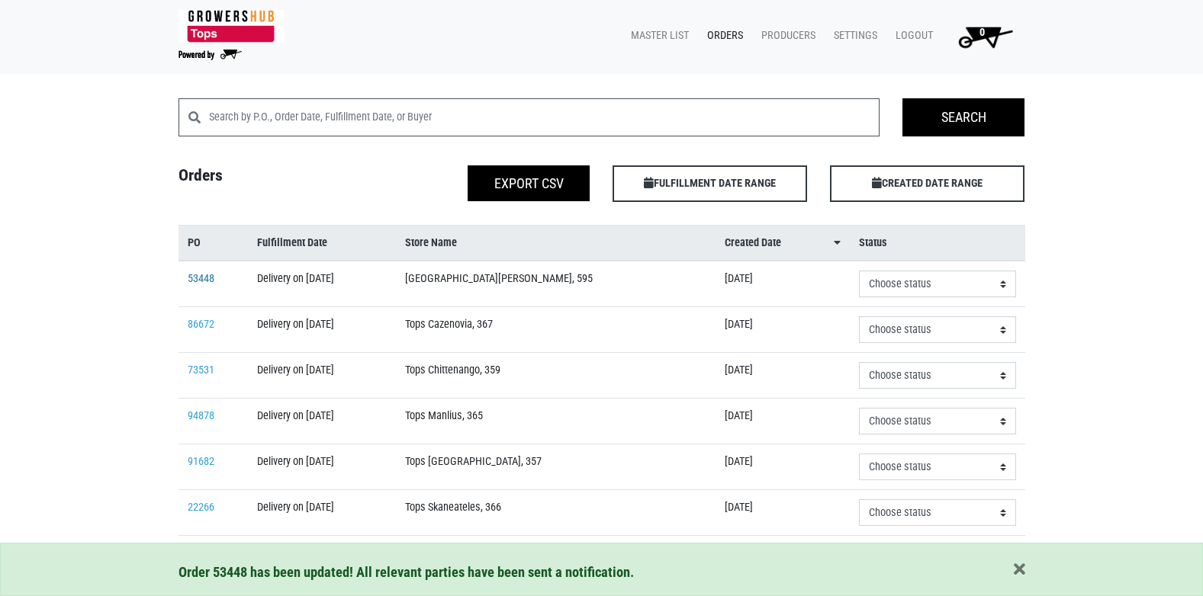
click at [191, 280] on link "53448" at bounding box center [201, 278] width 27 height 13
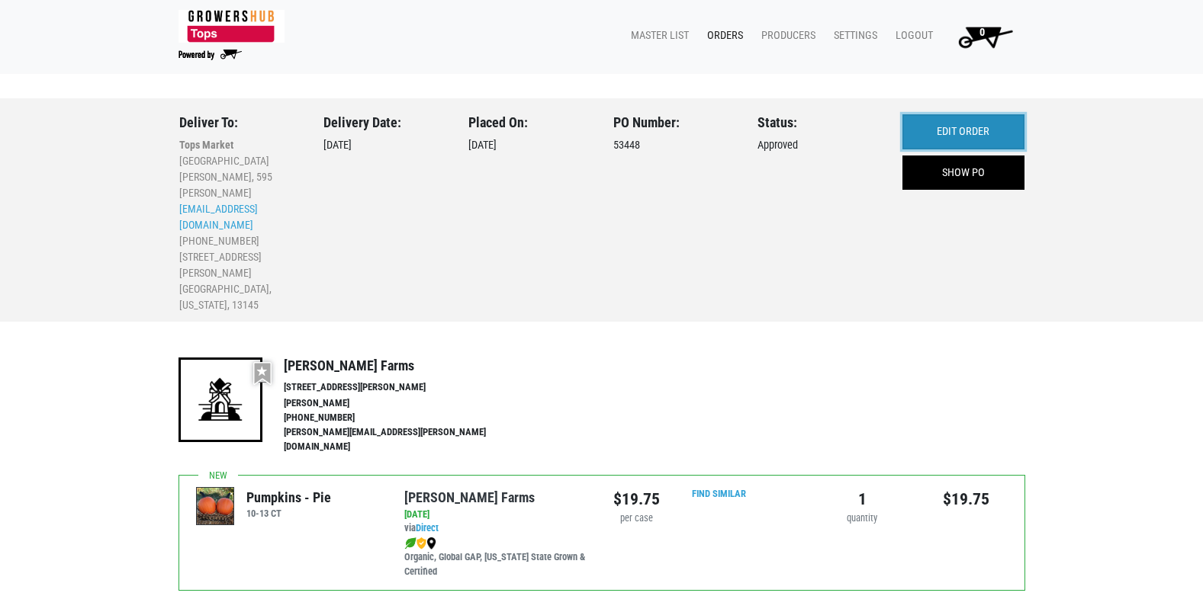
click at [919, 125] on link "EDIT ORDER" at bounding box center [963, 131] width 122 height 35
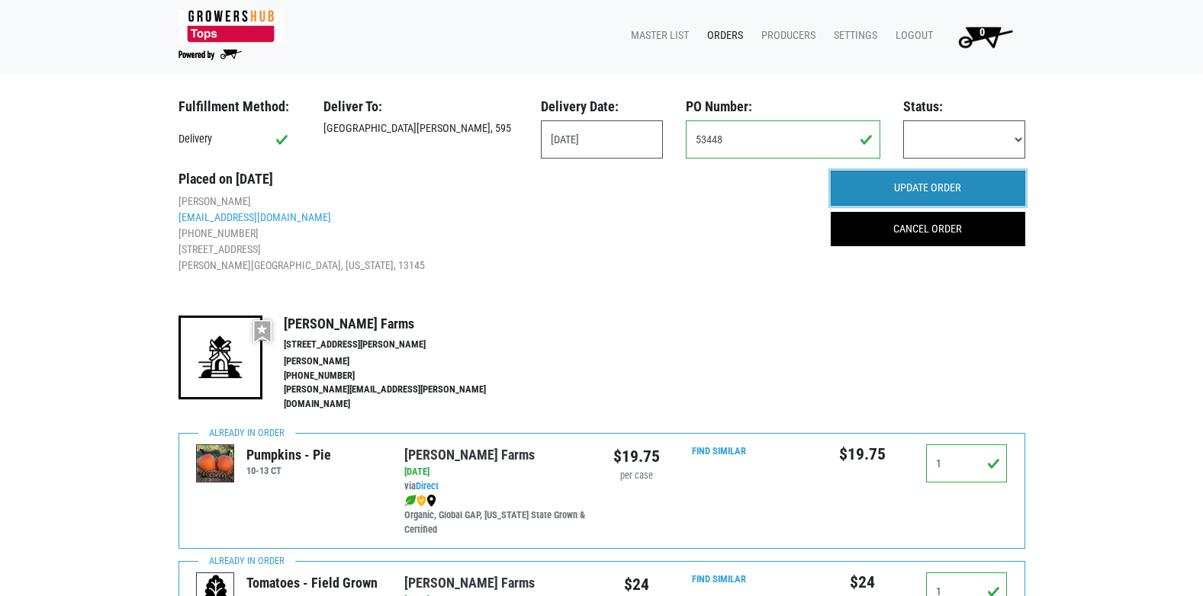
click at [924, 181] on input "UPDATE ORDER" at bounding box center [927, 188] width 194 height 35
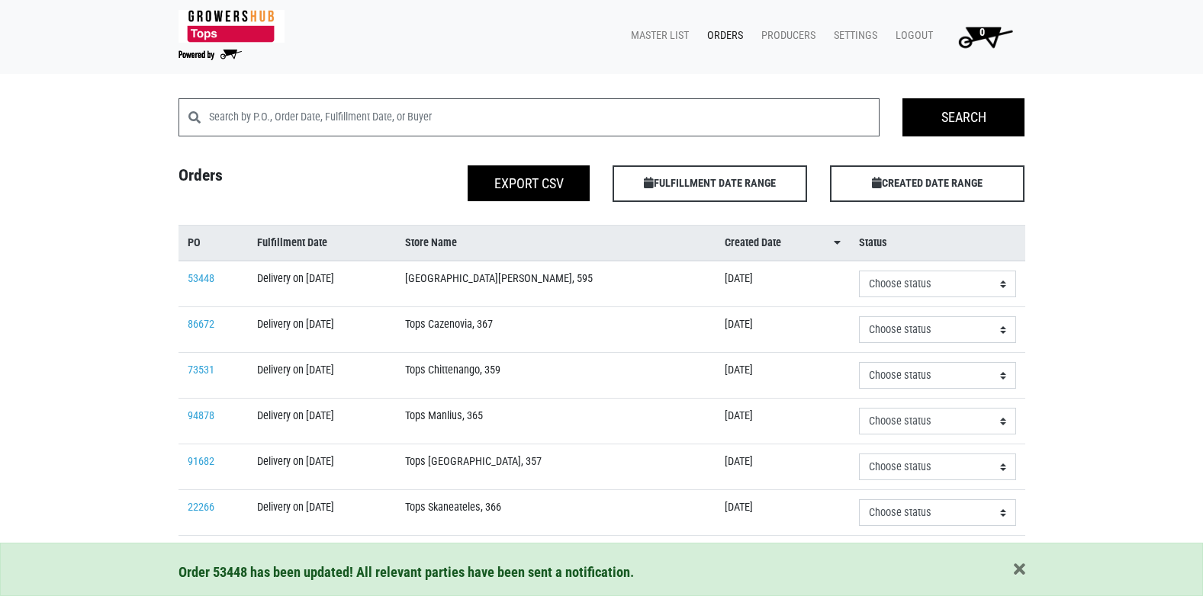
drag, startPoint x: 358, startPoint y: 332, endPoint x: 239, endPoint y: 271, distance: 134.0
click at [239, 271] on tbody "53448 Delivery on [DATE] Tops [PERSON_NAME][GEOGRAPHIC_DATA], 595 [DATE] Choose…" at bounding box center [601, 604] width 847 height 686
click at [239, 271] on td "53448" at bounding box center [213, 284] width 70 height 47
click at [246, 271] on td "53448" at bounding box center [213, 284] width 70 height 47
